Goal: Task Accomplishment & Management: Manage account settings

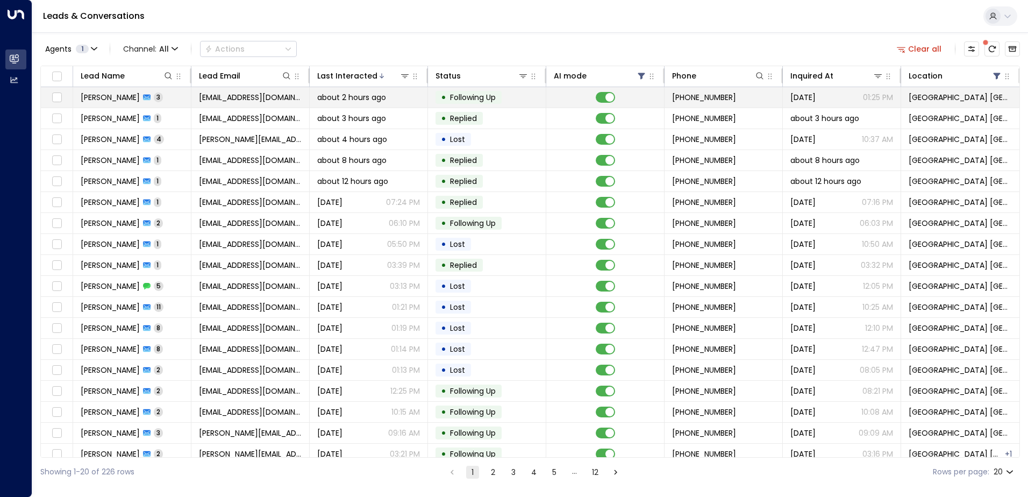
click at [232, 104] on td "[EMAIL_ADDRESS][DOMAIN_NAME]" at bounding box center [250, 97] width 118 height 20
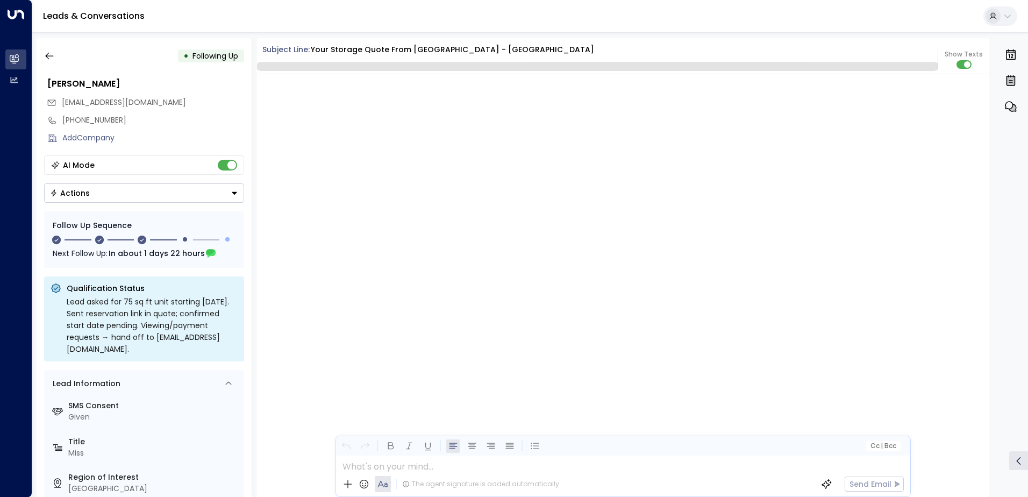
scroll to position [1195, 0]
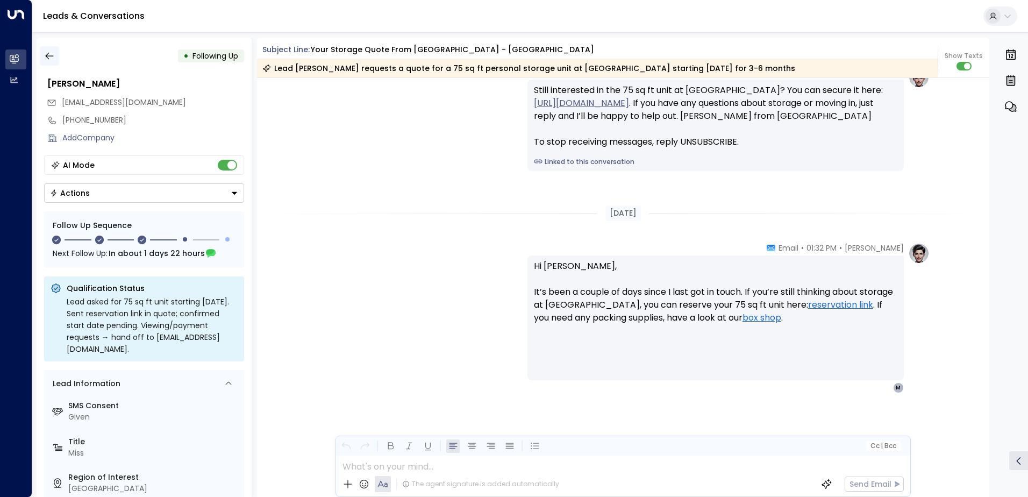
click at [46, 63] on button "button" at bounding box center [49, 55] width 19 height 19
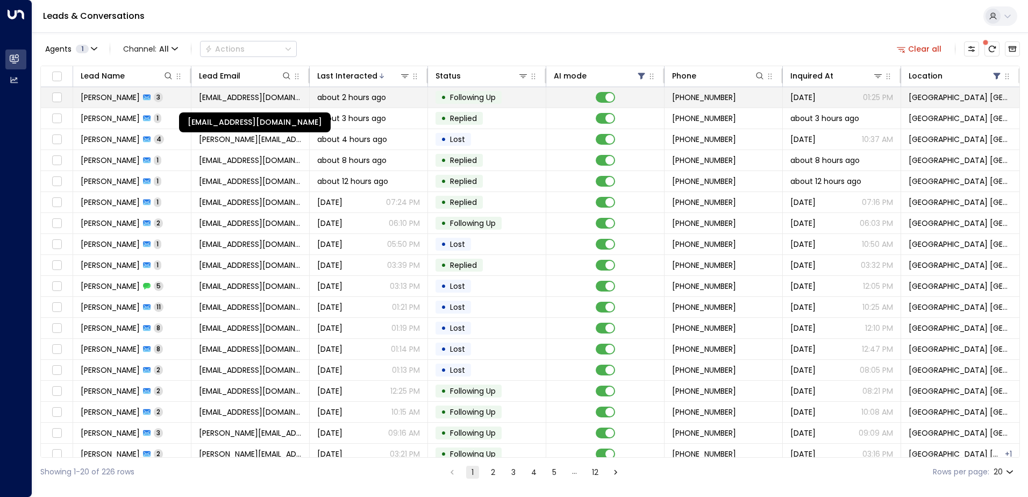
click at [206, 99] on span "[EMAIL_ADDRESS][DOMAIN_NAME]" at bounding box center [250, 97] width 103 height 11
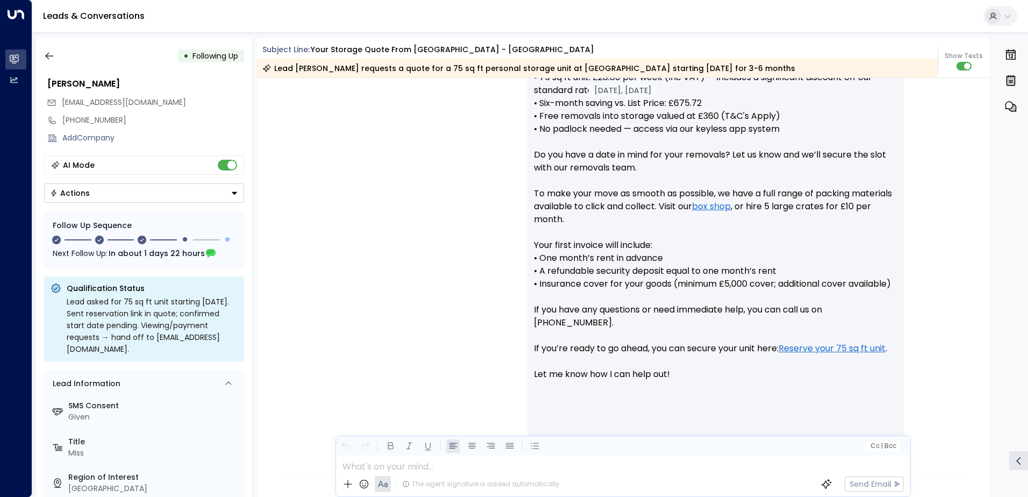
scroll to position [446, 0]
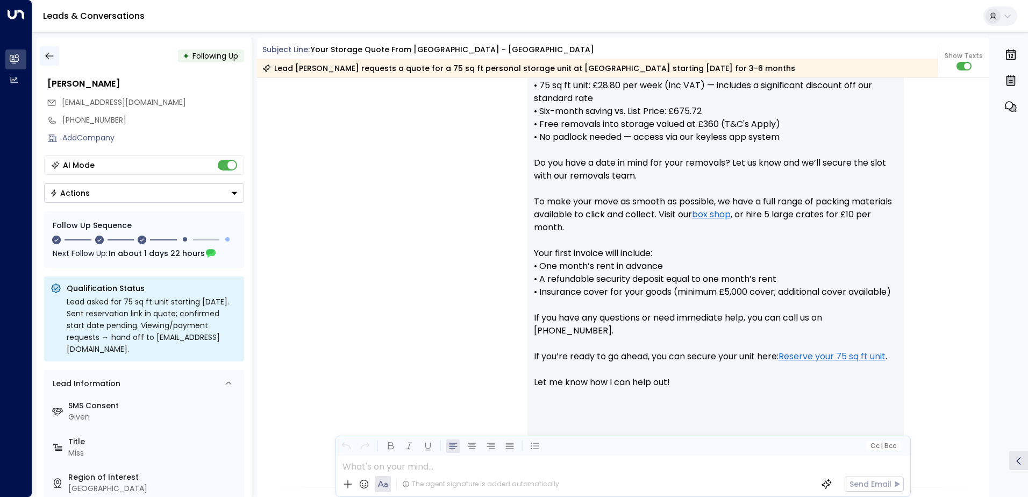
click at [57, 52] on button "button" at bounding box center [49, 55] width 19 height 19
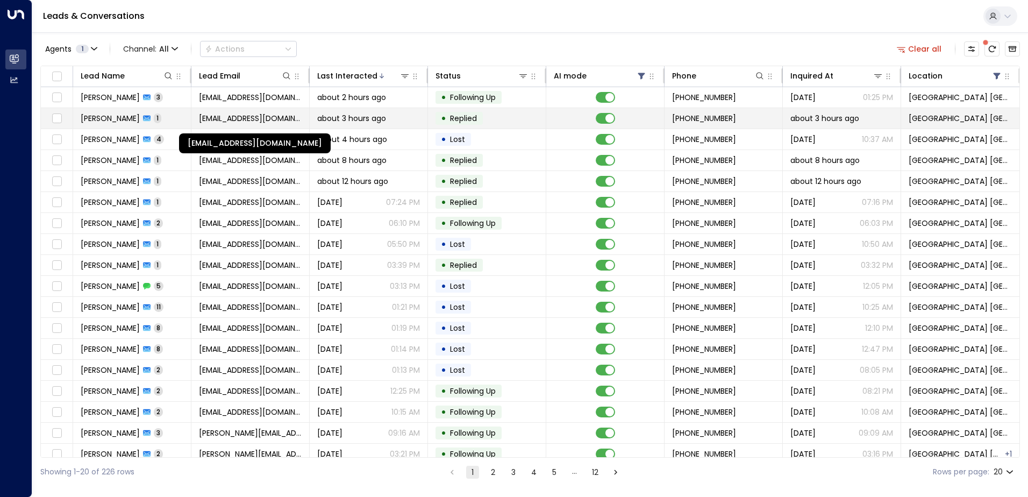
click at [213, 114] on span "[EMAIL_ADDRESS][DOMAIN_NAME]" at bounding box center [250, 118] width 103 height 11
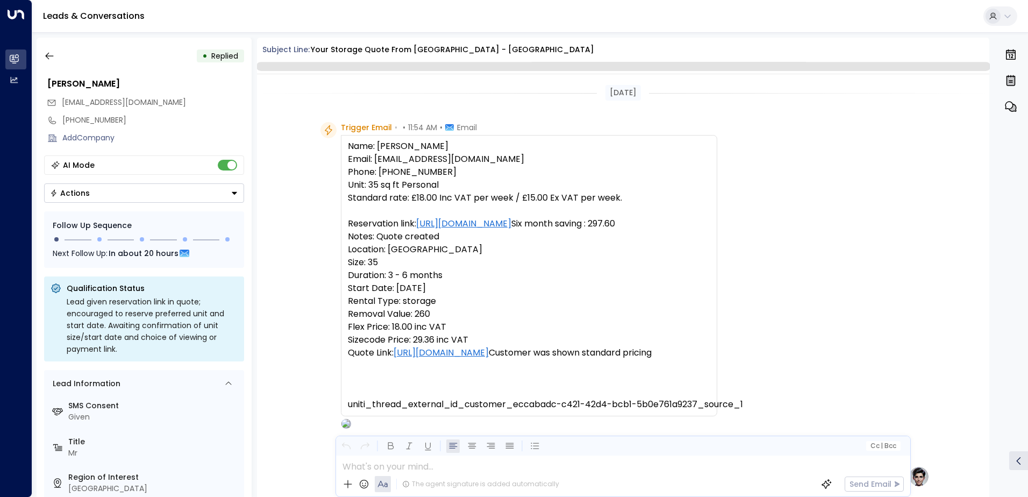
scroll to position [420, 0]
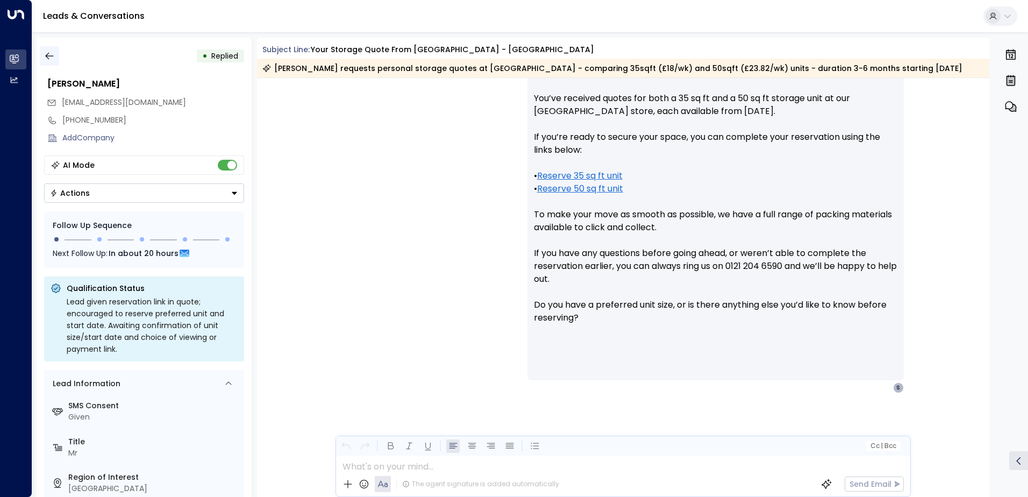
click at [53, 53] on icon "button" at bounding box center [49, 56] width 11 height 11
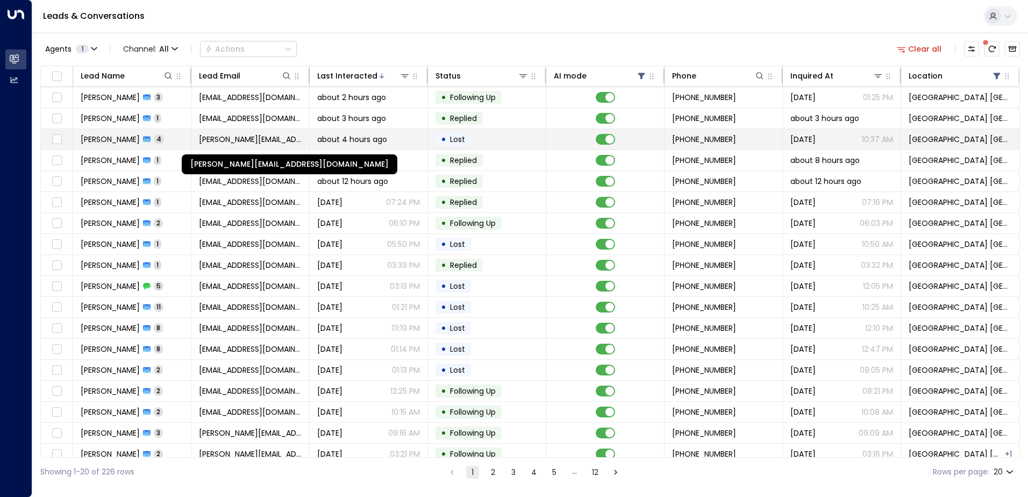
click at [239, 141] on span "[PERSON_NAME][EMAIL_ADDRESS][DOMAIN_NAME]" at bounding box center [250, 139] width 103 height 11
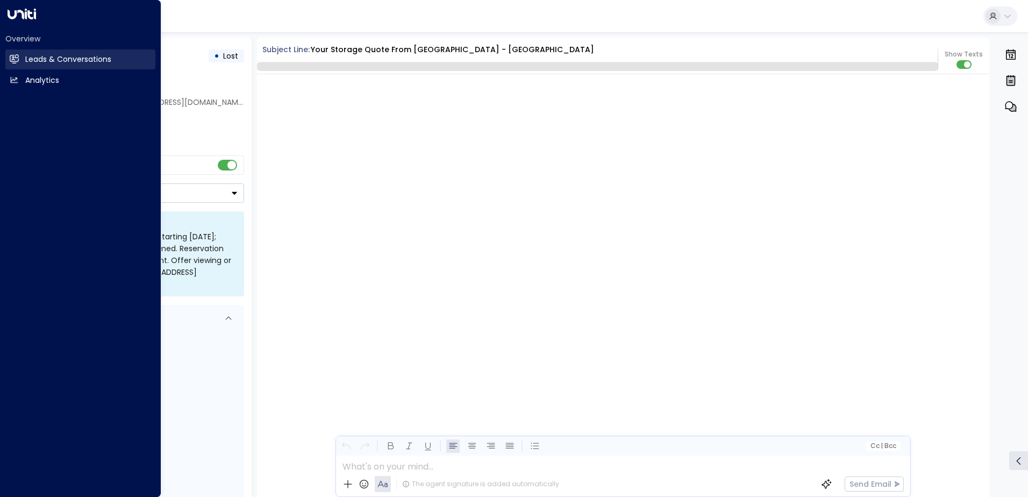
scroll to position [2106, 0]
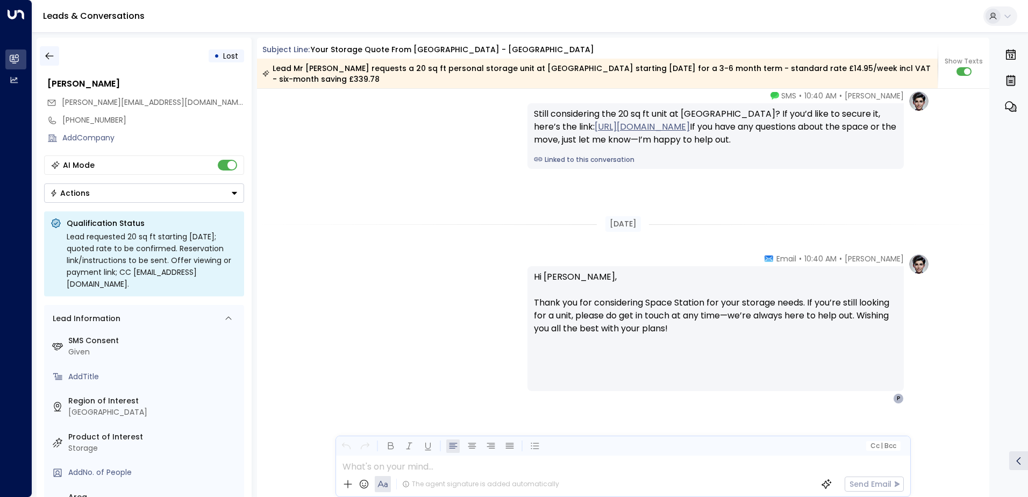
click at [53, 60] on icon "button" at bounding box center [49, 56] width 11 height 11
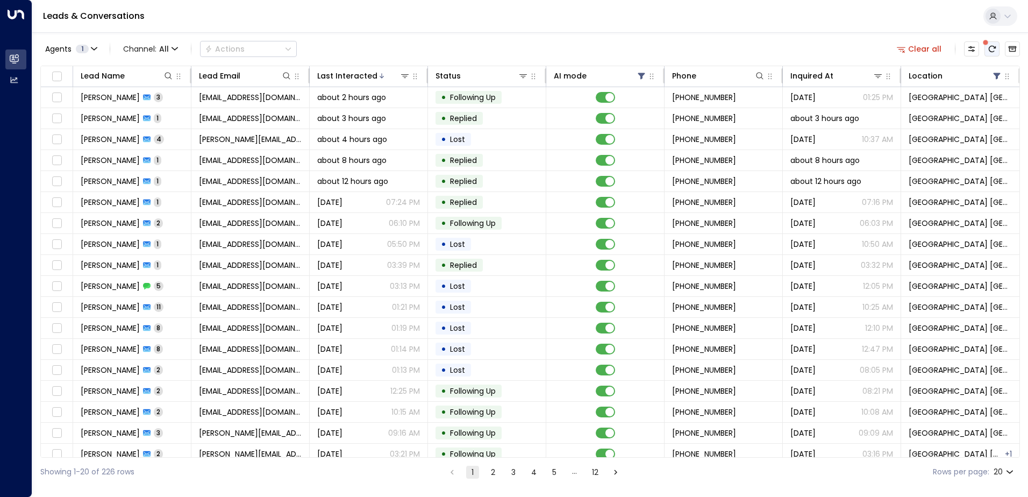
click at [985, 48] on button "There are new threads available. Refresh the grid to view the latest updates." at bounding box center [991, 48] width 15 height 15
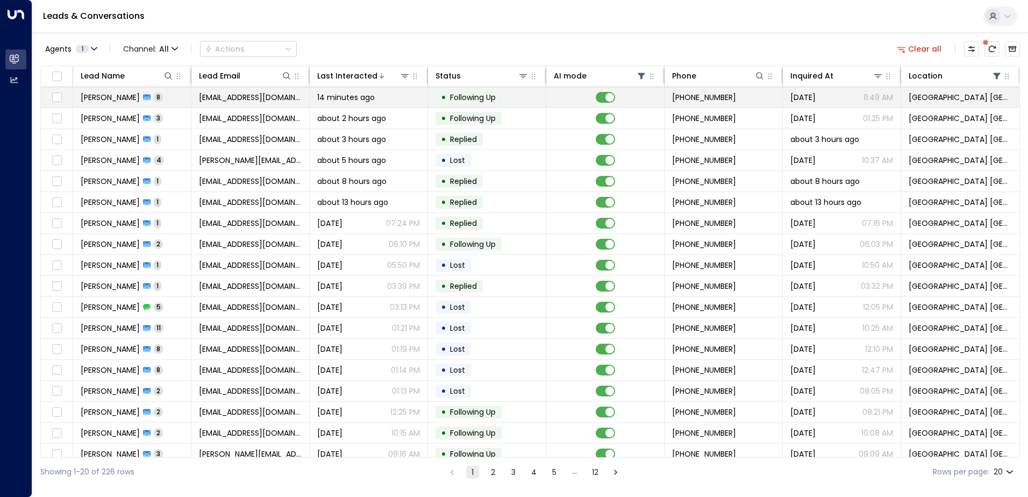
click at [231, 100] on span "[EMAIL_ADDRESS][DOMAIN_NAME]" at bounding box center [250, 97] width 103 height 11
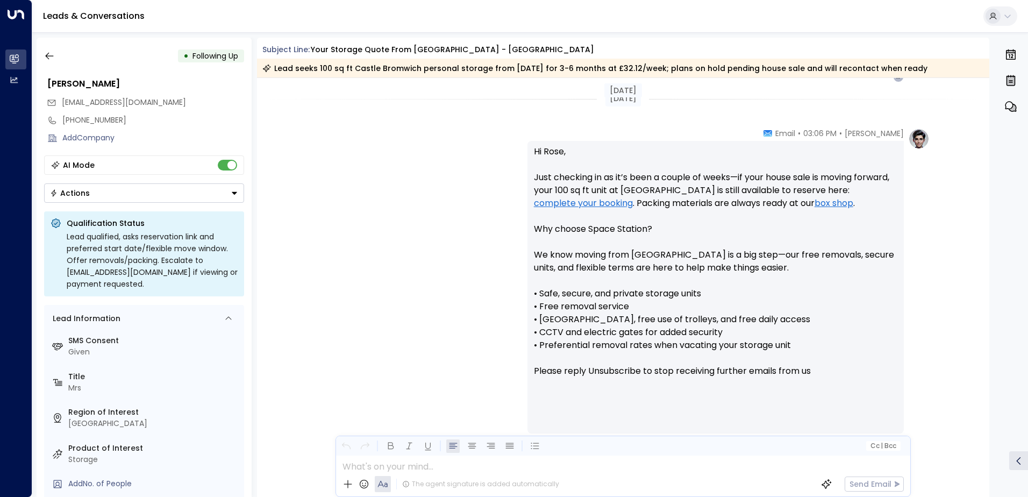
scroll to position [3659, 0]
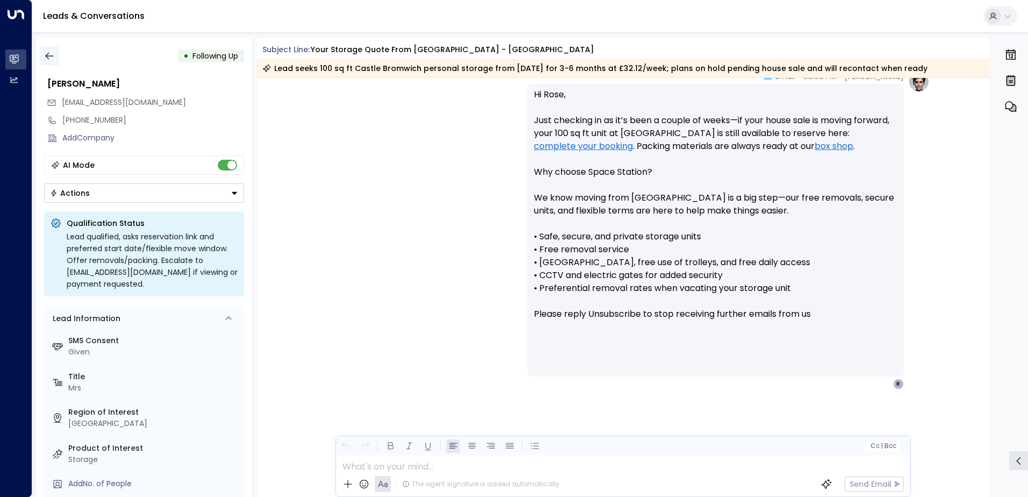
click at [50, 58] on icon "button" at bounding box center [49, 56] width 11 height 11
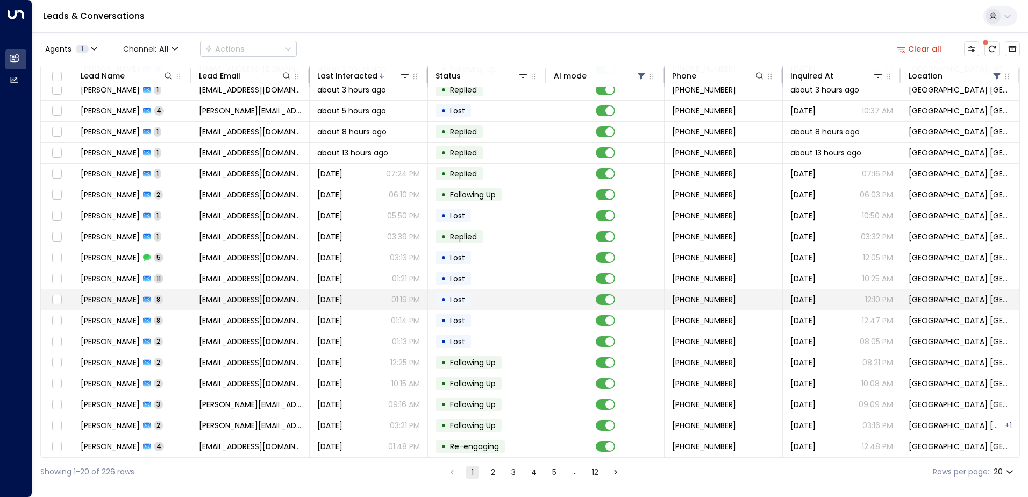
scroll to position [53, 0]
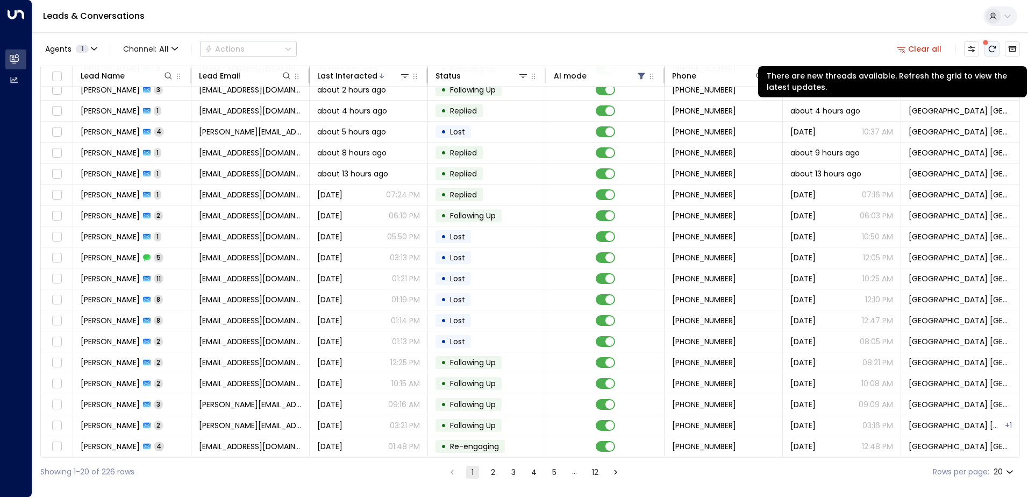
click at [996, 54] on button "There are new threads available. Refresh the grid to view the latest updates." at bounding box center [991, 48] width 15 height 15
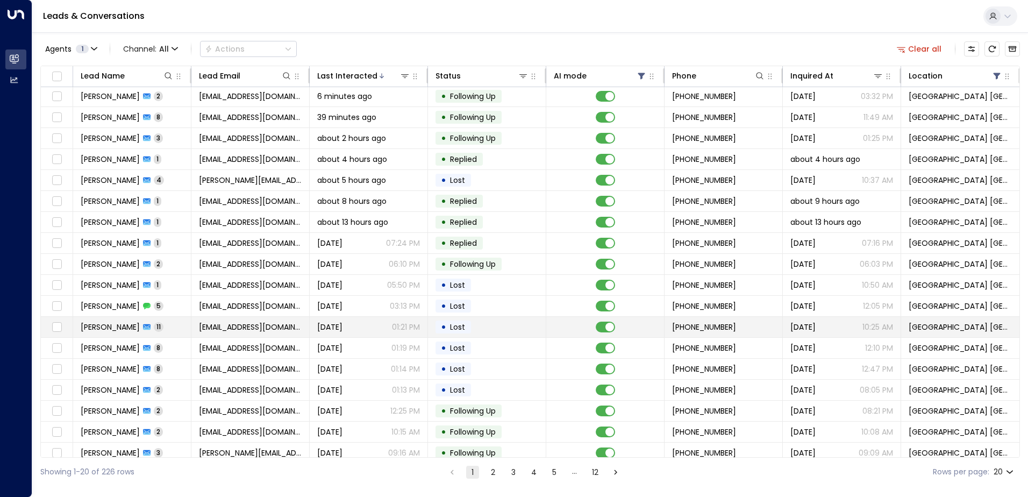
scroll to position [0, 0]
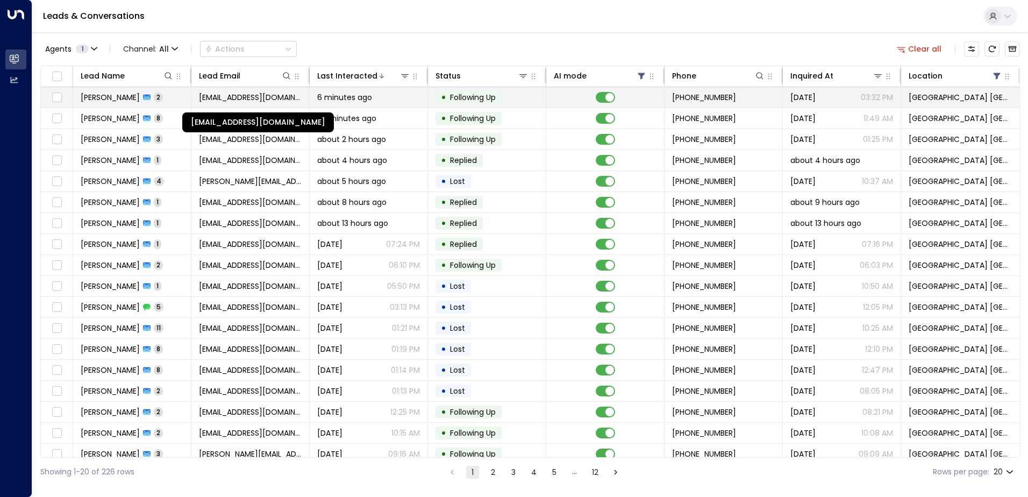
click at [272, 95] on span "[EMAIL_ADDRESS][DOMAIN_NAME]" at bounding box center [250, 97] width 103 height 11
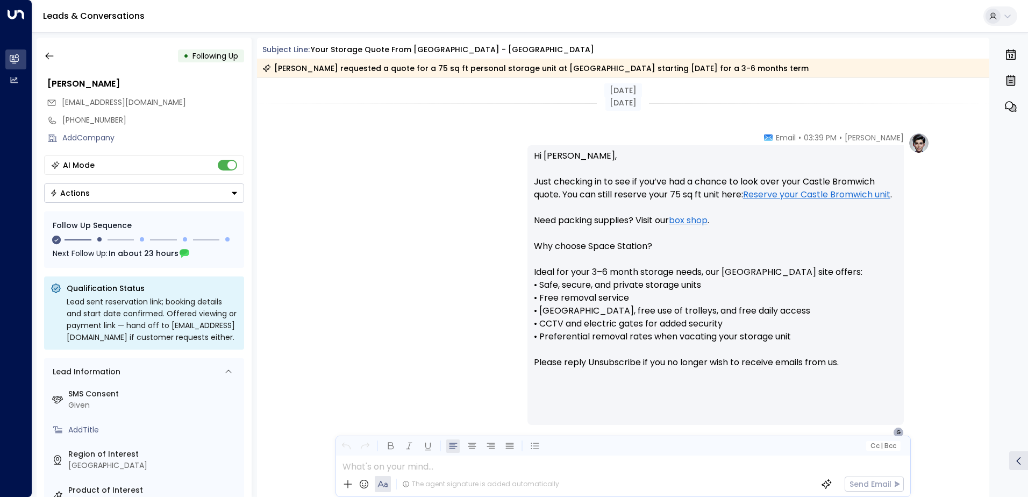
scroll to position [865, 0]
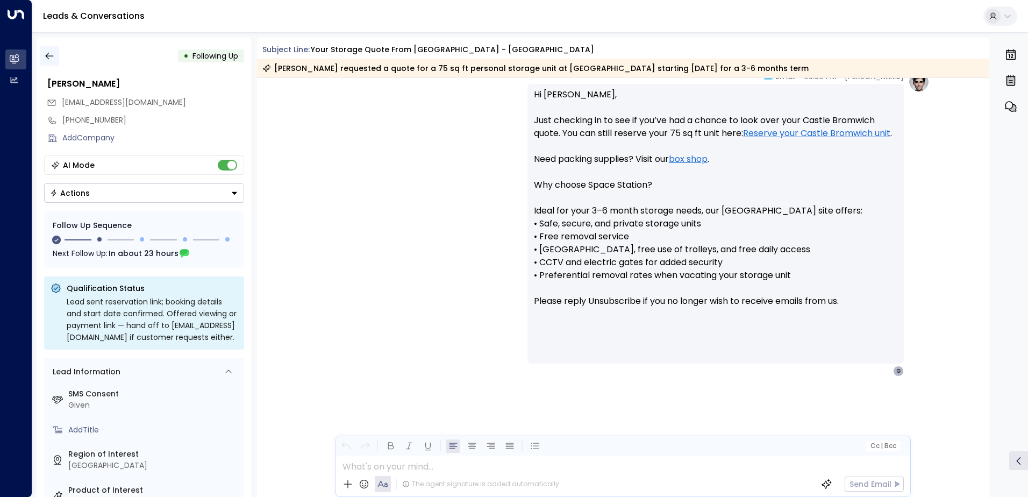
click at [51, 62] on button "button" at bounding box center [49, 55] width 19 height 19
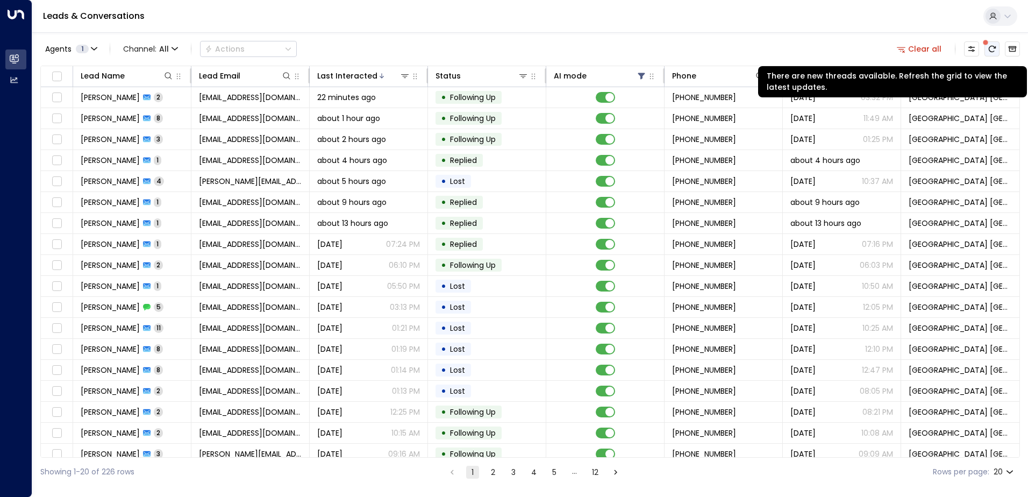
click at [986, 48] on button "There are new threads available. Refresh the grid to view the latest updates." at bounding box center [991, 48] width 15 height 15
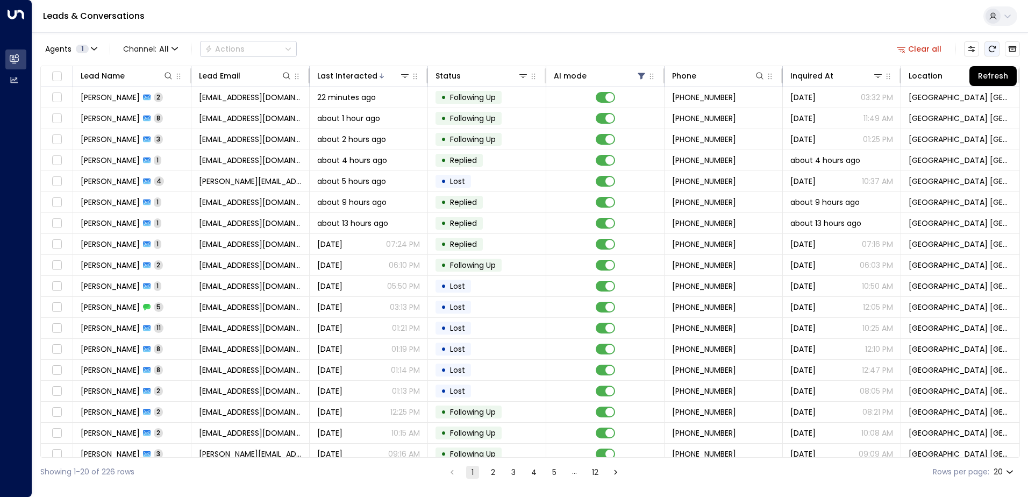
click at [994, 51] on icon "Refresh" at bounding box center [991, 49] width 7 height 6
click at [995, 49] on icon "Refresh" at bounding box center [991, 49] width 9 height 9
click at [995, 44] on button "Refresh" at bounding box center [991, 48] width 15 height 15
click at [166, 76] on icon at bounding box center [168, 75] width 9 height 9
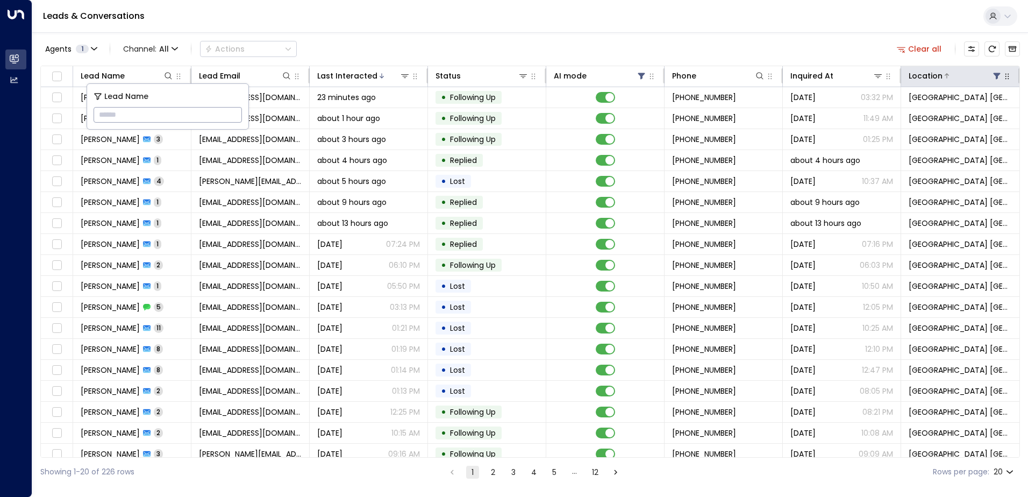
click at [993, 78] on icon at bounding box center [996, 76] width 7 height 6
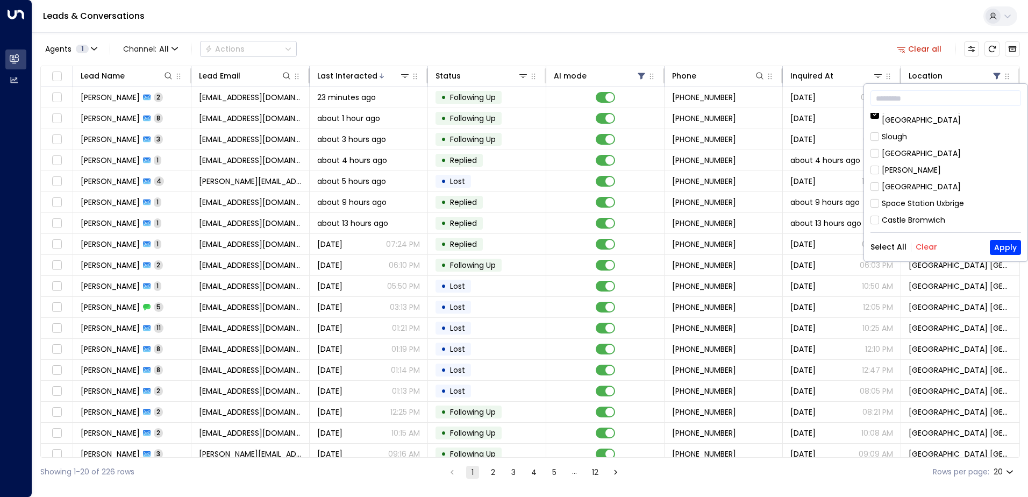
scroll to position [107, 0]
click at [897, 195] on div "Space Station Hall Green" at bounding box center [920, 200] width 79 height 11
click at [1001, 245] on button "Apply" at bounding box center [1004, 247] width 31 height 15
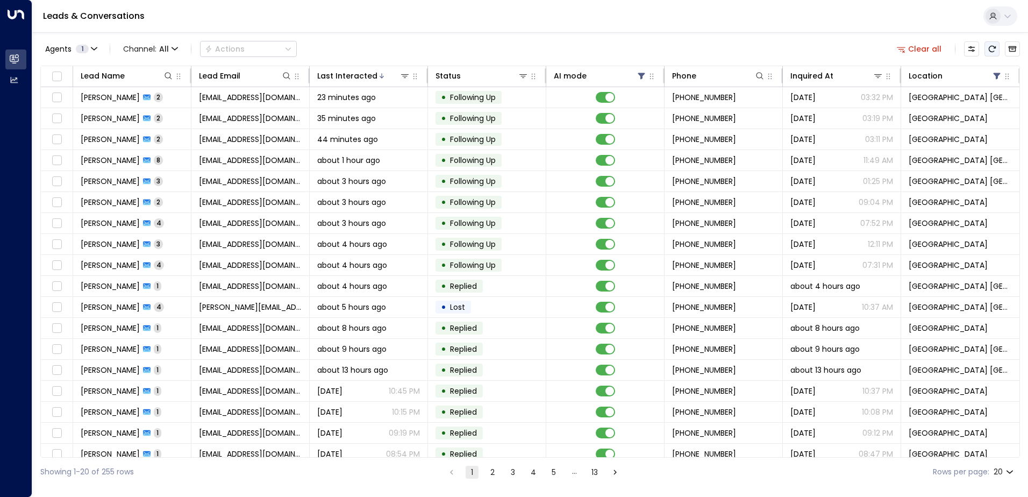
click at [989, 47] on icon "Refresh" at bounding box center [991, 49] width 7 height 6
click at [641, 78] on icon at bounding box center [641, 75] width 9 height 9
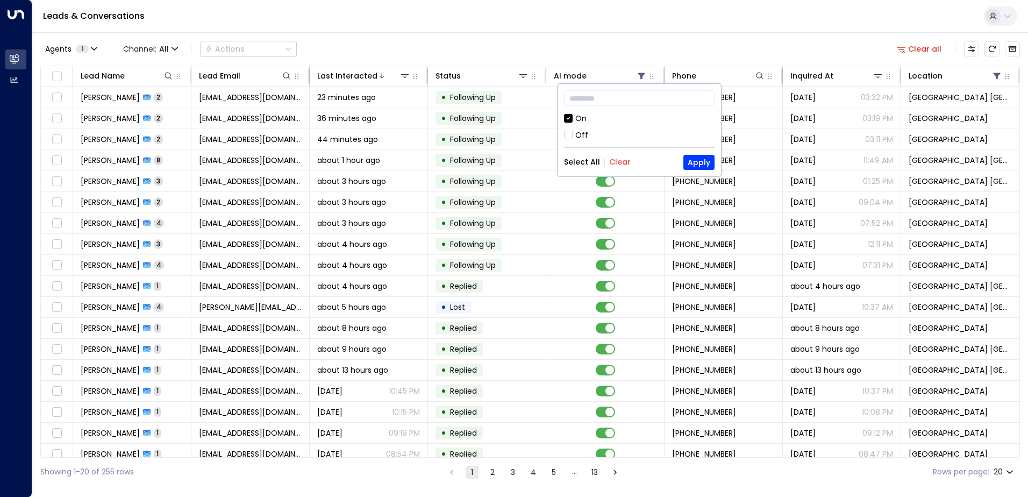
click at [591, 130] on div "Off" at bounding box center [639, 135] width 150 height 11
click at [698, 164] on button "Apply" at bounding box center [698, 162] width 31 height 15
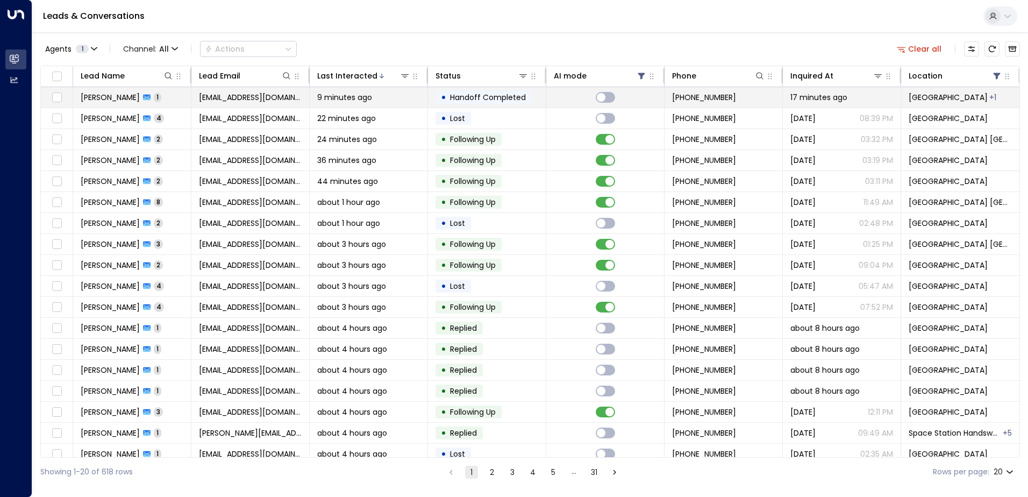
click at [364, 90] on td "9 minutes ago" at bounding box center [369, 97] width 118 height 20
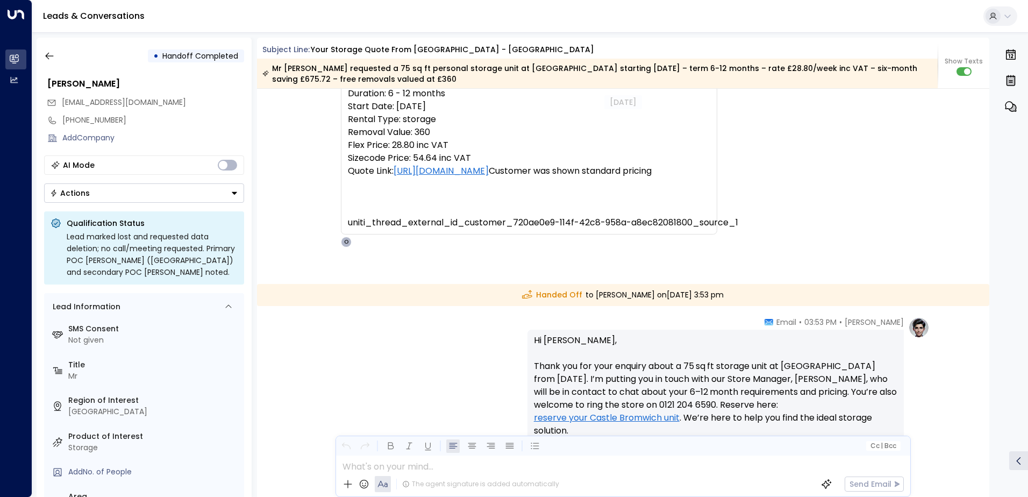
scroll to position [535, 0]
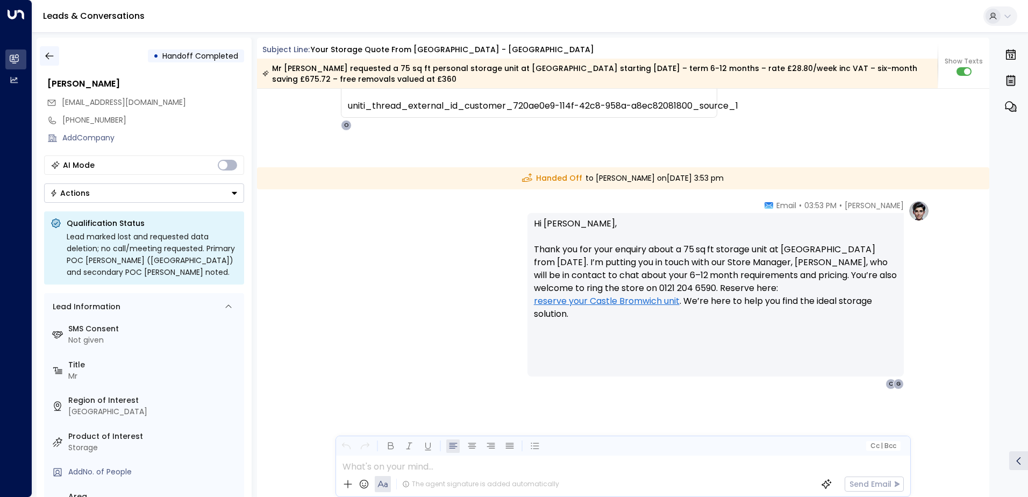
click at [45, 56] on icon "button" at bounding box center [49, 56] width 11 height 11
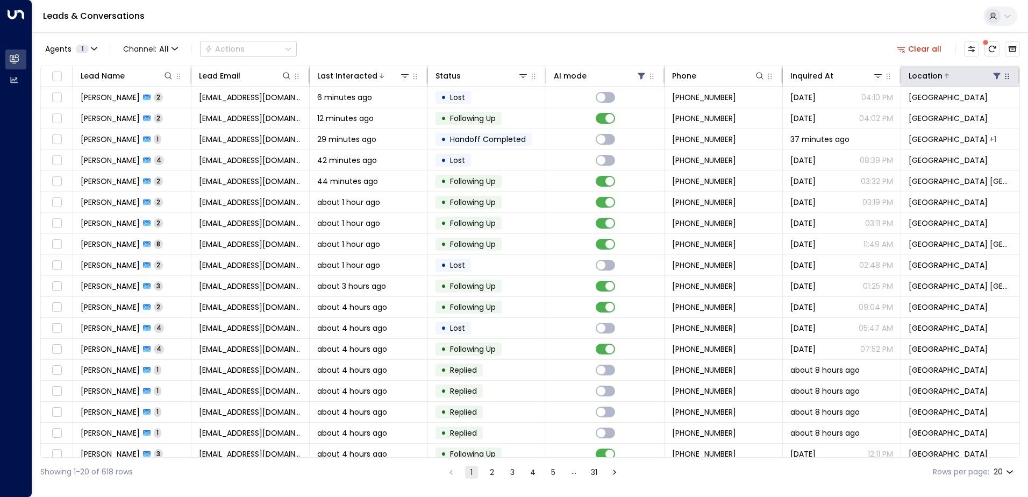
click at [996, 81] on button at bounding box center [996, 75] width 11 height 11
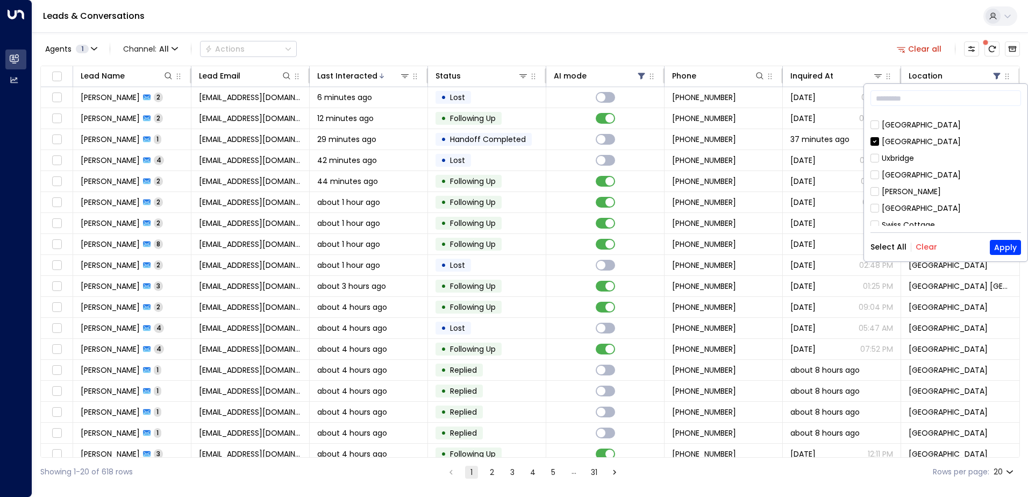
scroll to position [107, 0]
click at [880, 156] on div "Space Station Hall Green" at bounding box center [945, 160] width 150 height 11
click at [994, 242] on button "Apply" at bounding box center [1004, 247] width 31 height 15
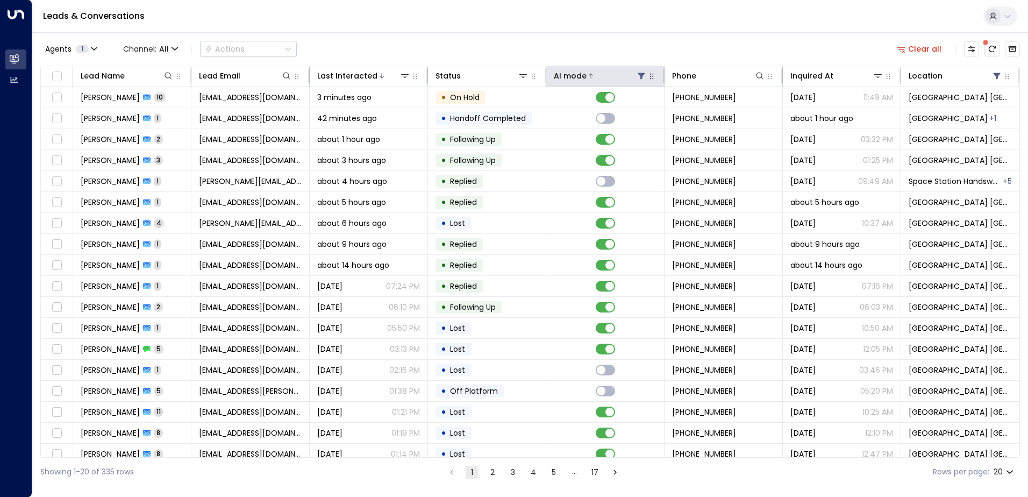
click at [640, 75] on icon at bounding box center [641, 76] width 7 height 6
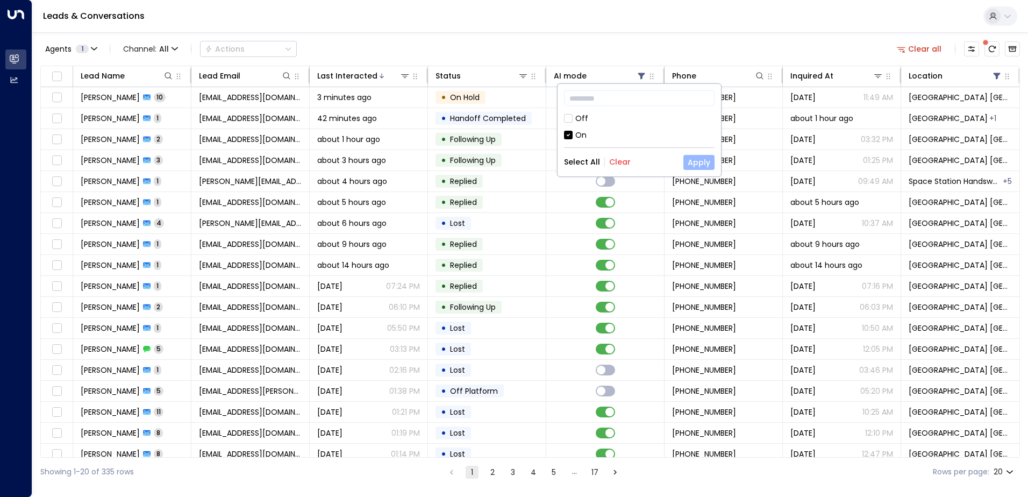
click at [692, 166] on button "Apply" at bounding box center [698, 162] width 31 height 15
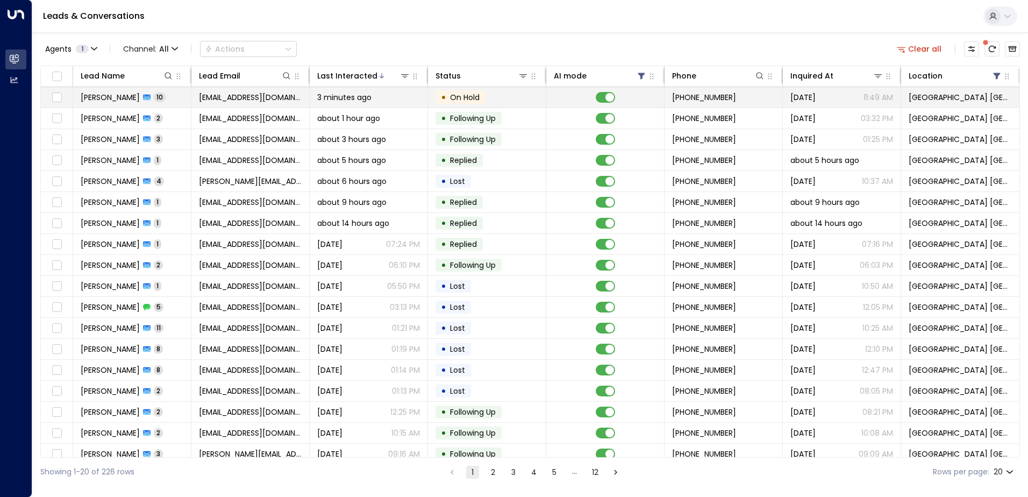
click at [259, 97] on span "[EMAIL_ADDRESS][DOMAIN_NAME]" at bounding box center [250, 97] width 103 height 11
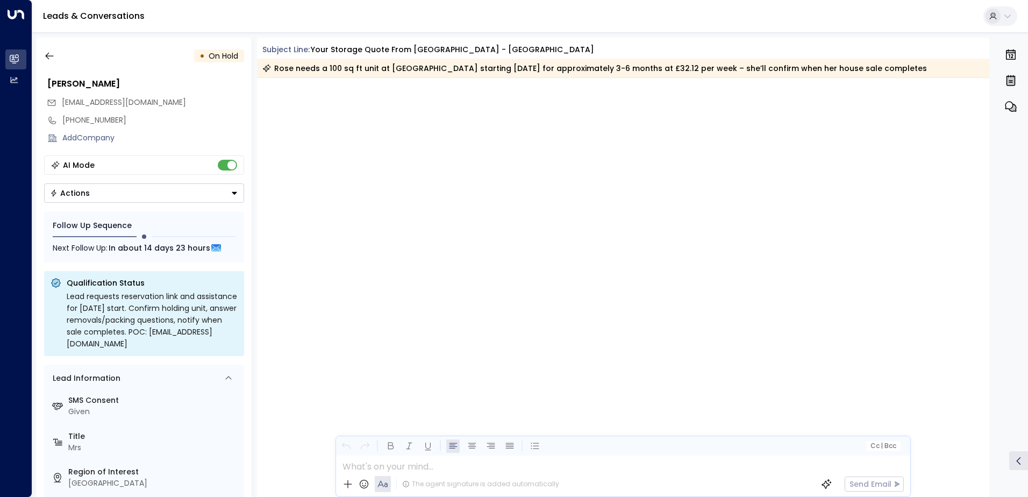
scroll to position [3889, 0]
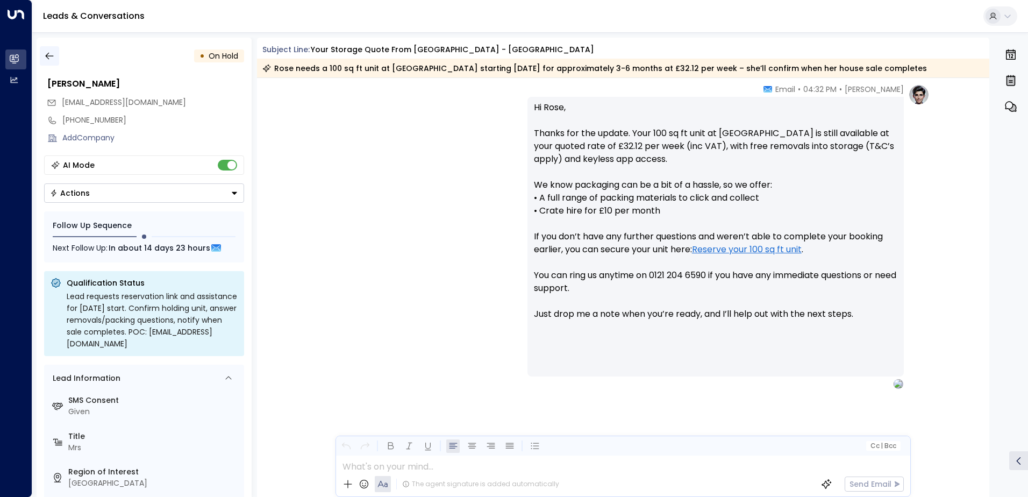
click at [51, 53] on icon "button" at bounding box center [49, 56] width 11 height 11
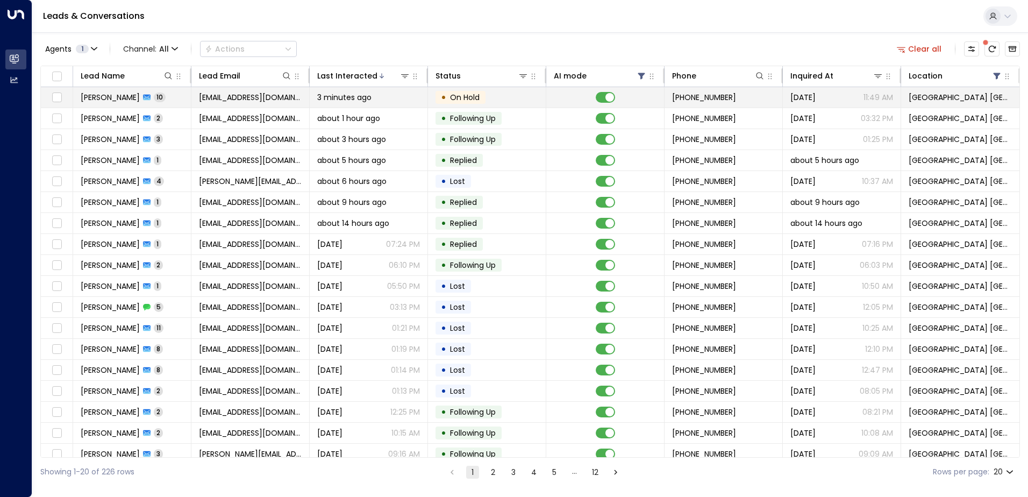
click at [246, 98] on span "[EMAIL_ADDRESS][DOMAIN_NAME]" at bounding box center [250, 97] width 103 height 11
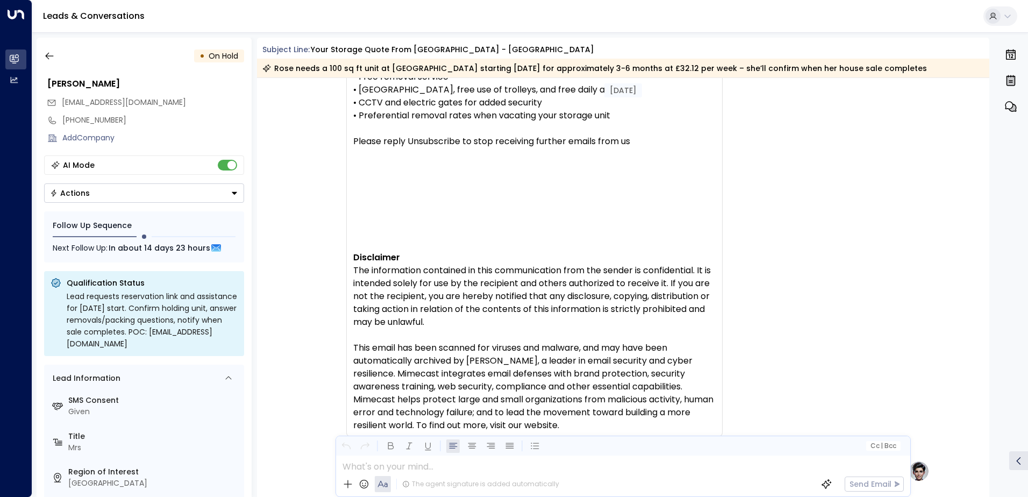
scroll to position [3889, 0]
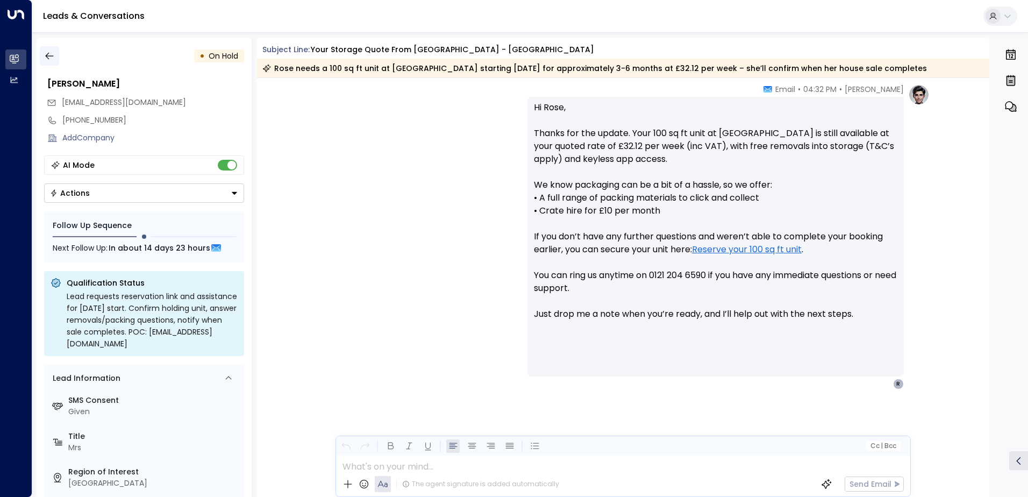
click at [45, 55] on icon "button" at bounding box center [49, 56] width 11 height 11
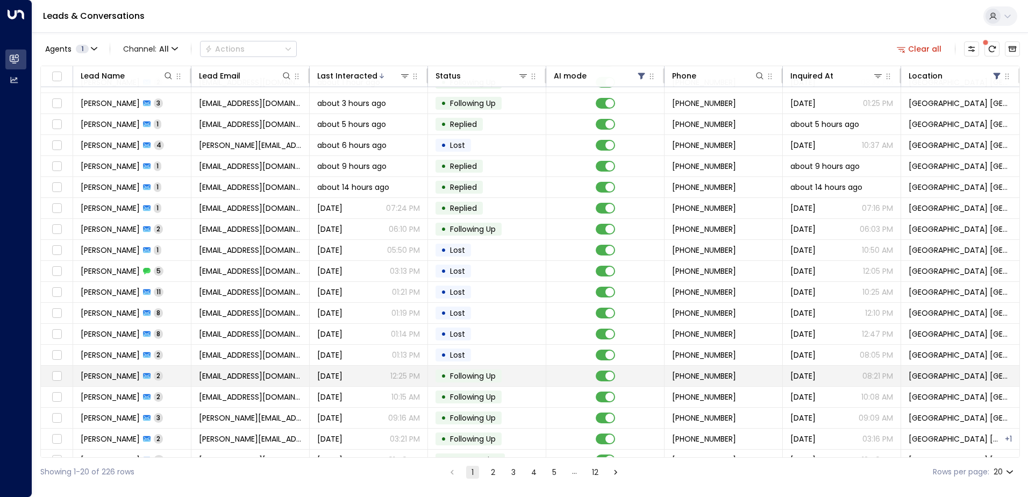
scroll to position [53, 0]
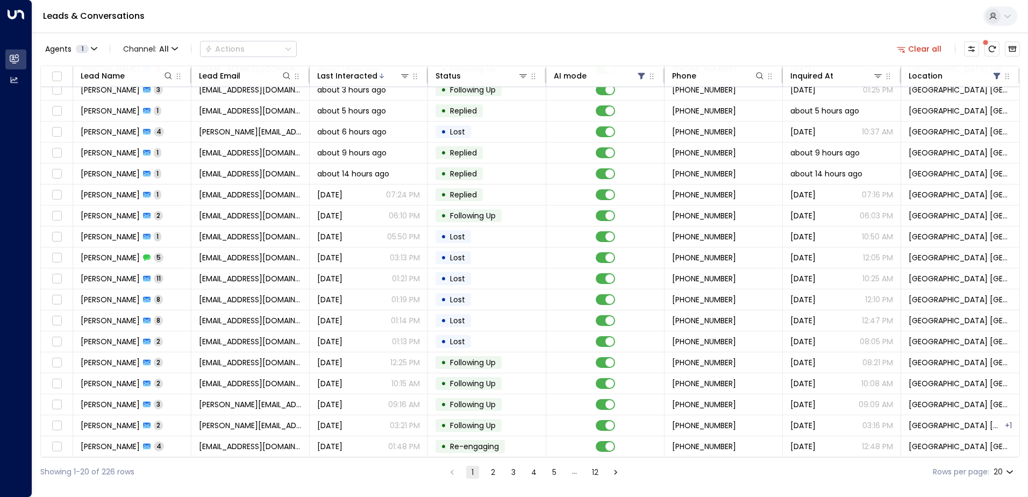
click at [498, 469] on button "2" at bounding box center [492, 471] width 13 height 13
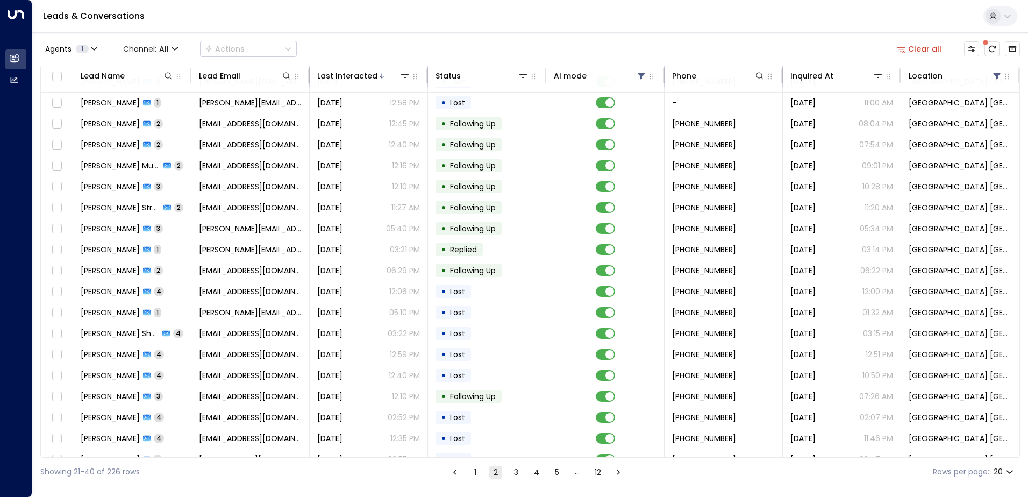
scroll to position [53, 0]
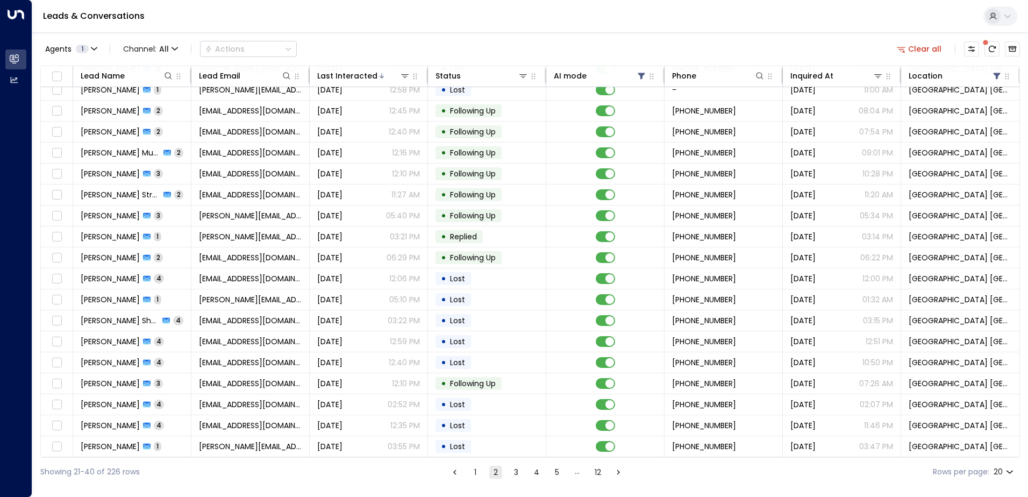
click at [475, 472] on button "1" at bounding box center [475, 471] width 13 height 13
